Goal: Check status: Check status

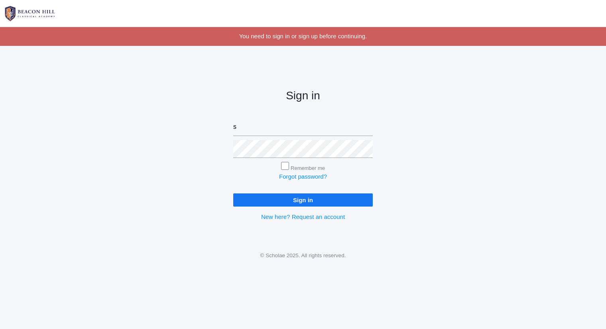
type input "[PERSON_NAME][EMAIL_ADDRESS][DOMAIN_NAME]"
click at [233, 194] on input "Sign in" at bounding box center [303, 200] width 140 height 13
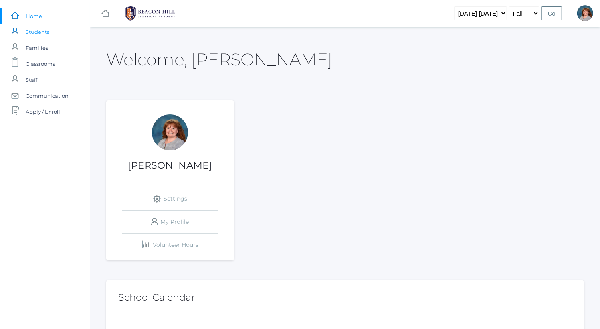
click at [61, 35] on link "icons/user/plain Created with Sketch. Students" at bounding box center [45, 32] width 90 height 16
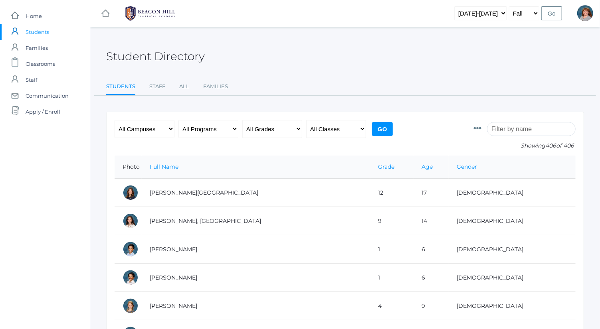
paste input "Write final draft of Civil War essay- paragraphs 1 and 2"
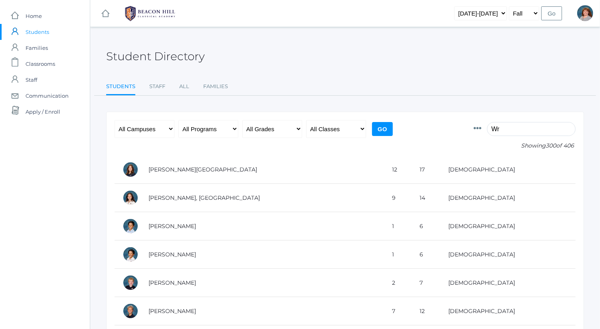
type input "W"
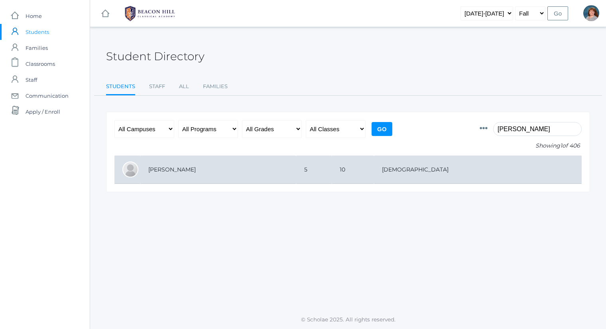
type input "paulin"
click at [332, 164] on td "5" at bounding box center [314, 170] width 36 height 28
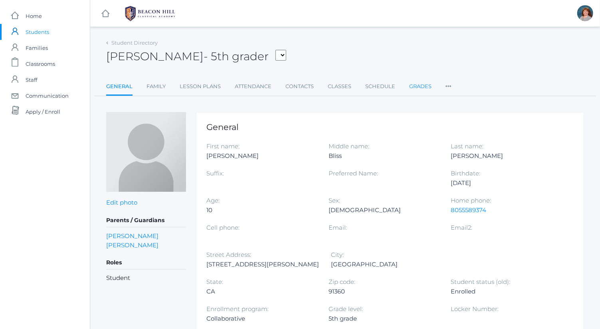
click at [415, 84] on link "Grades" at bounding box center [420, 87] width 22 height 16
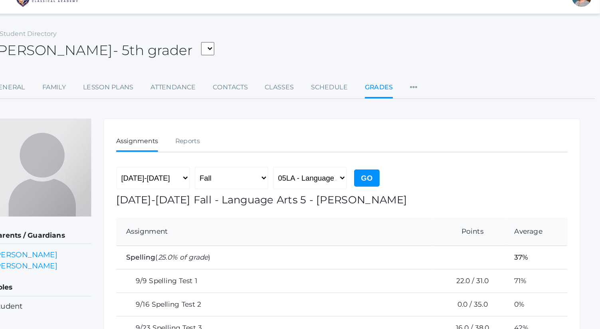
scroll to position [6, 0]
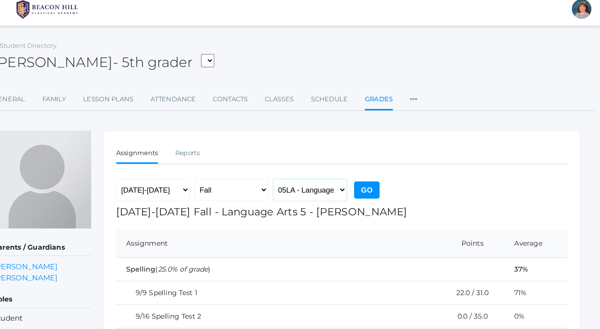
click at [376, 152] on select "05LA - Language Arts 5 Bence 05LATIN - Latin 5 Bence 05MATH - Mathematics 5 Ben…" at bounding box center [364, 155] width 60 height 18
select select "1992"
click at [334, 146] on select "05LA - Language Arts 5 Bence 05LATIN - Latin 5 Bence 05MATH - Mathematics 5 Ben…" at bounding box center [364, 155] width 60 height 18
click at [408, 154] on input "Go" at bounding box center [410, 155] width 21 height 14
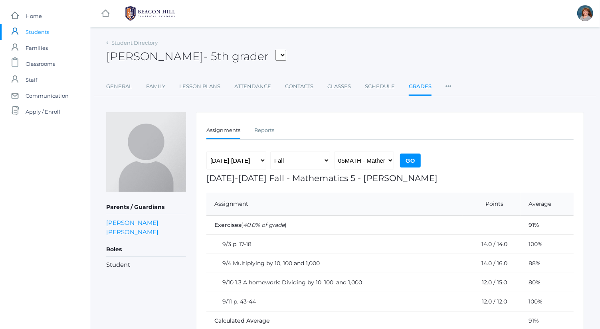
scroll to position [38, 0]
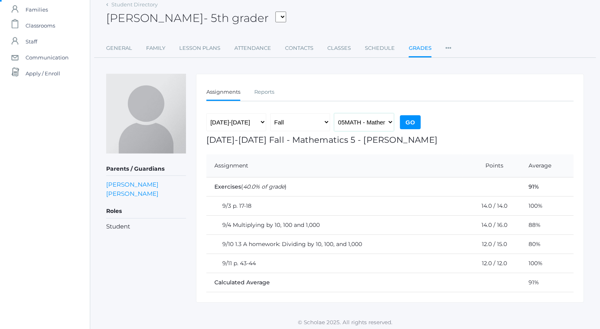
click at [355, 120] on select "05LA - Language Arts 5 [PERSON_NAME] 05LATIN - Latin 5 [PERSON_NAME] 05MATH - M…" at bounding box center [364, 122] width 60 height 18
select select "1963"
click at [334, 113] on select "05LA - Language Arts 5 [PERSON_NAME] 05LATIN - Latin 5 [PERSON_NAME] 05MATH - M…" at bounding box center [364, 122] width 60 height 18
click at [407, 124] on input "Go" at bounding box center [410, 122] width 21 height 14
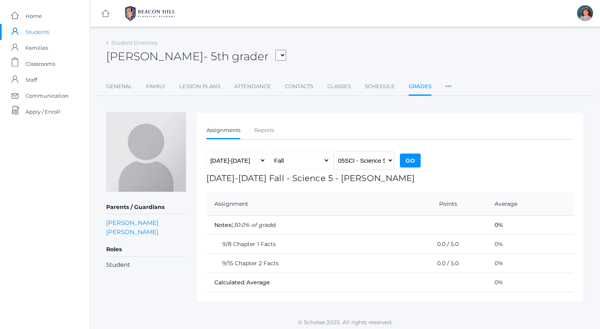
click at [351, 159] on select "05LA - Language Arts 5 [PERSON_NAME] 05LATIN - Latin 5 [PERSON_NAME] 05MATH - M…" at bounding box center [364, 161] width 60 height 18
select select "1964"
click at [334, 152] on select "05LA - Language Arts 5 [PERSON_NAME] 05LATIN - Latin 5 [PERSON_NAME] 05MATH - M…" at bounding box center [364, 161] width 60 height 18
click at [407, 162] on input "Go" at bounding box center [410, 161] width 21 height 14
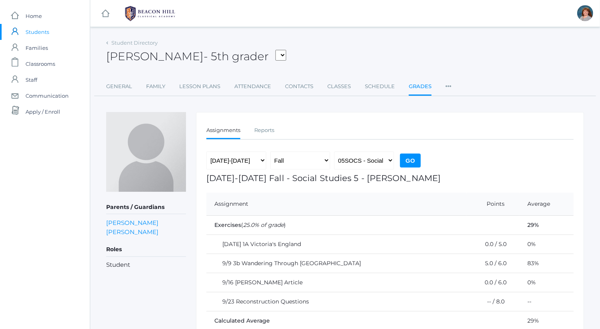
scroll to position [38, 0]
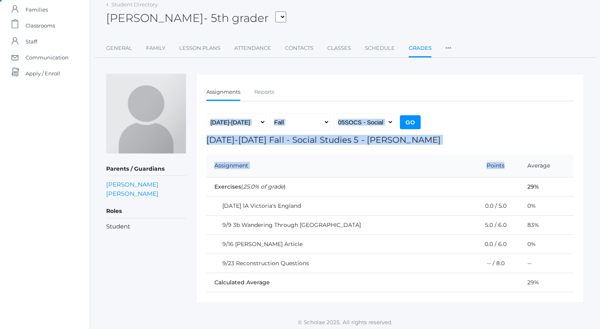
drag, startPoint x: 490, startPoint y: 165, endPoint x: 505, endPoint y: 73, distance: 93.0
click at [505, 74] on div "Assignments Reports Assignments Reports [DATE]-[DATE] [DATE]-[DATE] [DATE]-[DAT…" at bounding box center [390, 188] width 388 height 229
